Goal: Navigation & Orientation: Go to known website

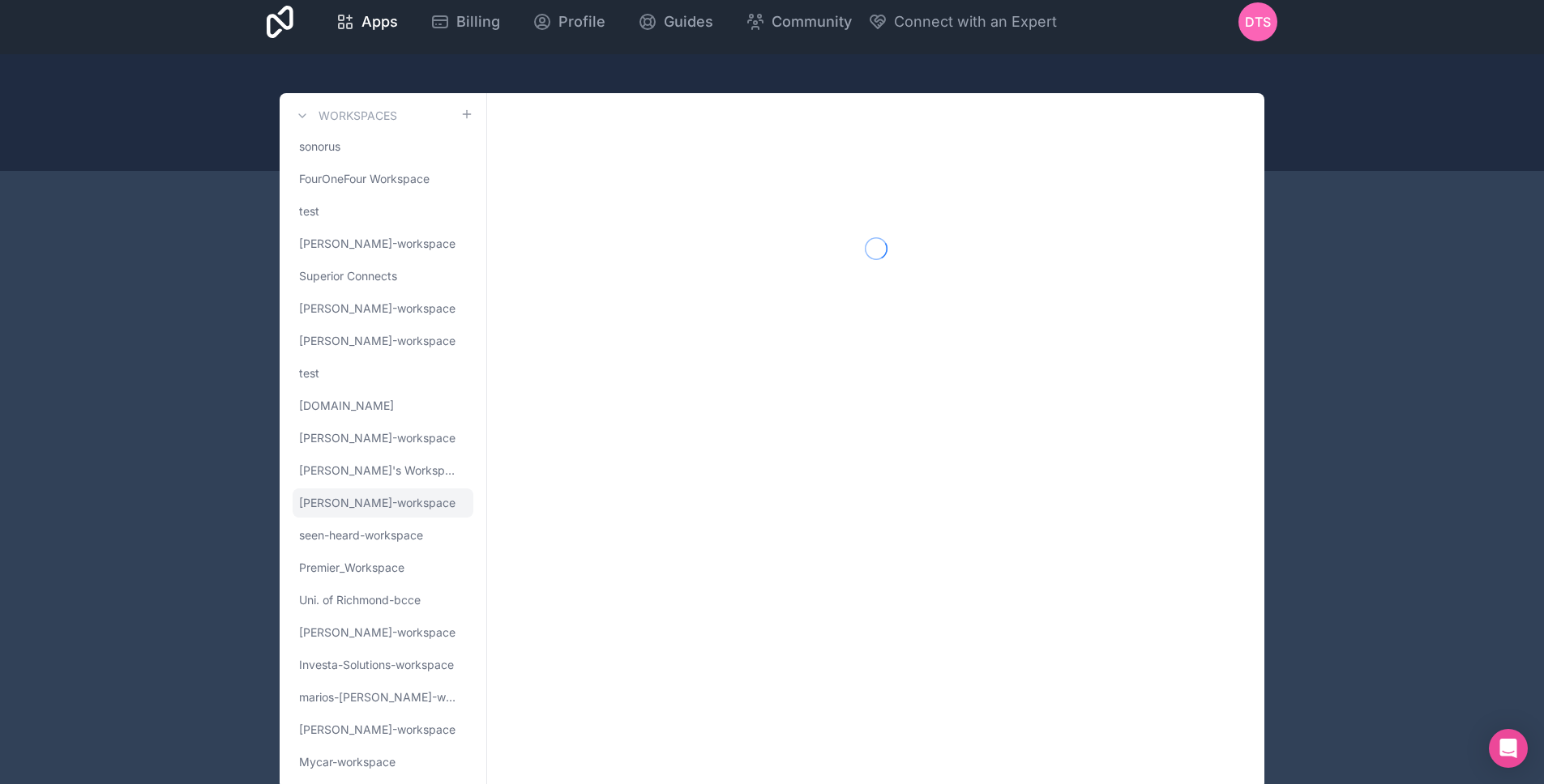
scroll to position [55, 0]
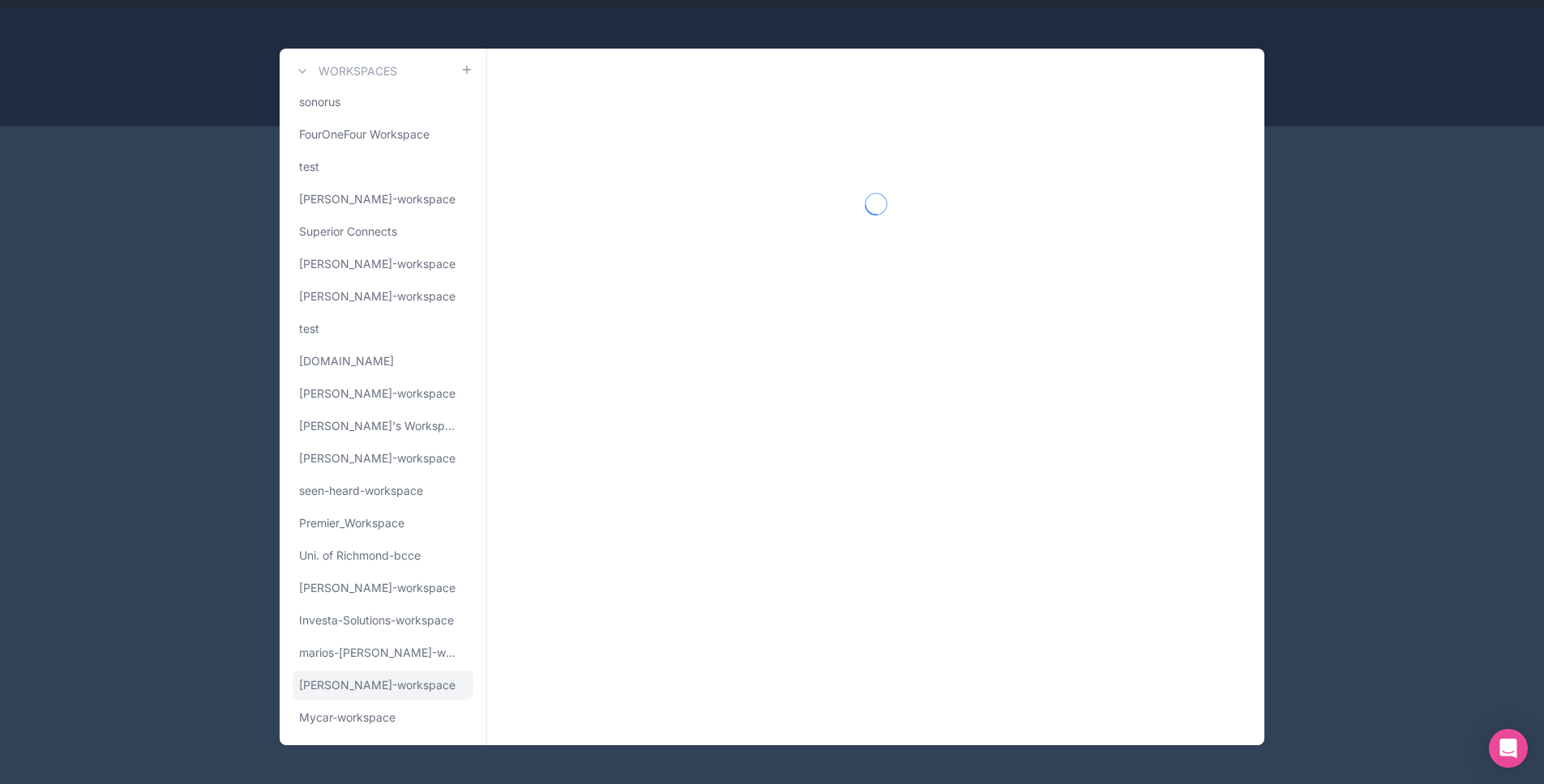
click at [375, 679] on span "[PERSON_NAME]-workspace" at bounding box center [377, 685] width 156 height 16
click at [369, 685] on span "[PERSON_NAME]-workspace" at bounding box center [377, 685] width 156 height 16
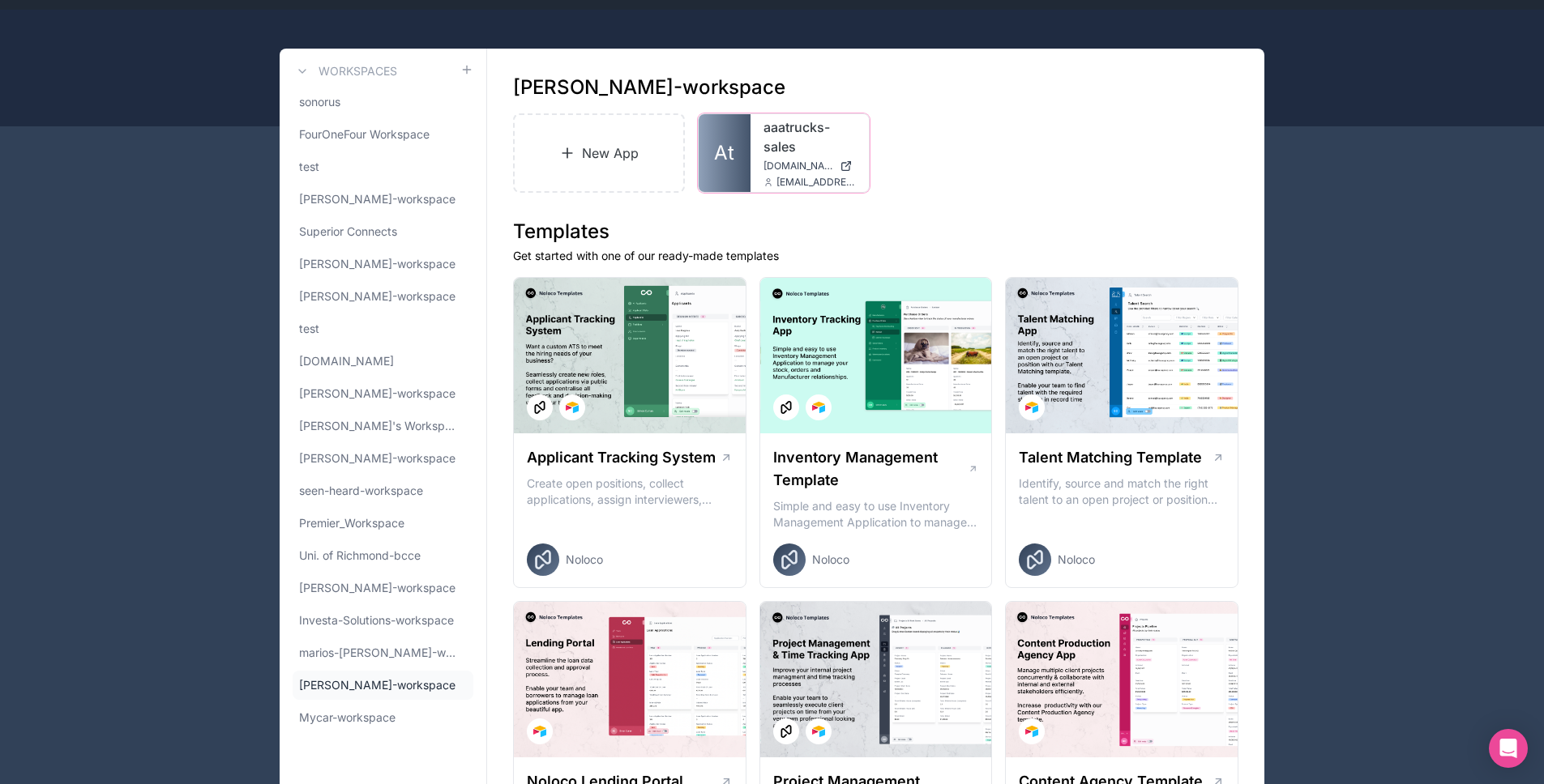
click at [727, 151] on span "At" at bounding box center [725, 153] width 20 height 26
